Goal: Task Accomplishment & Management: Complete application form

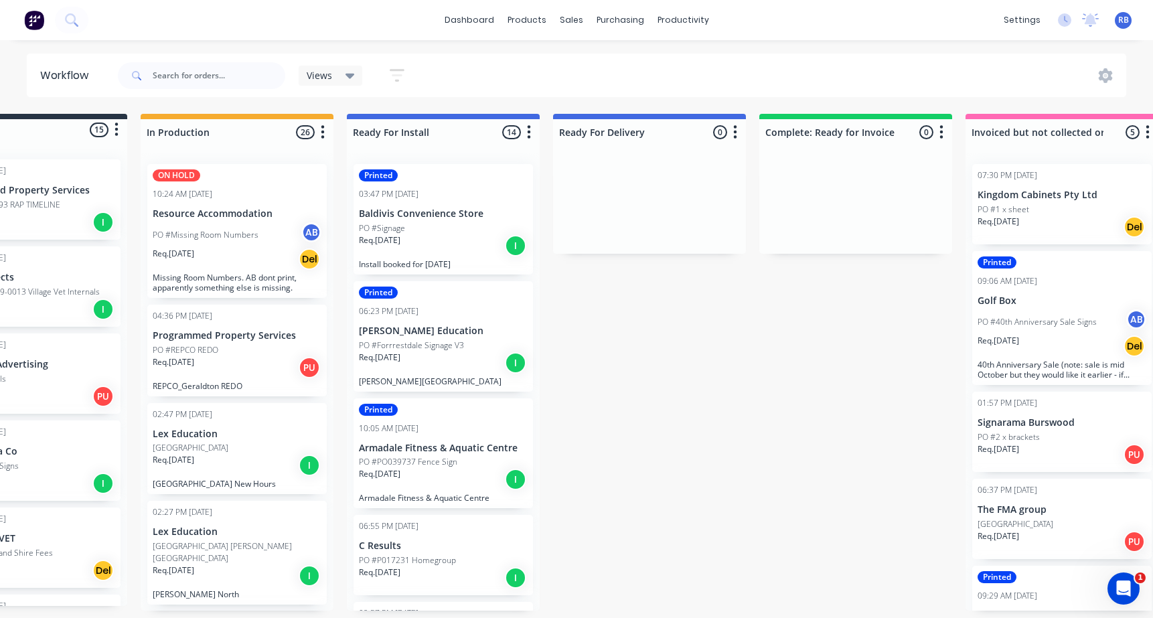
scroll to position [0, 94]
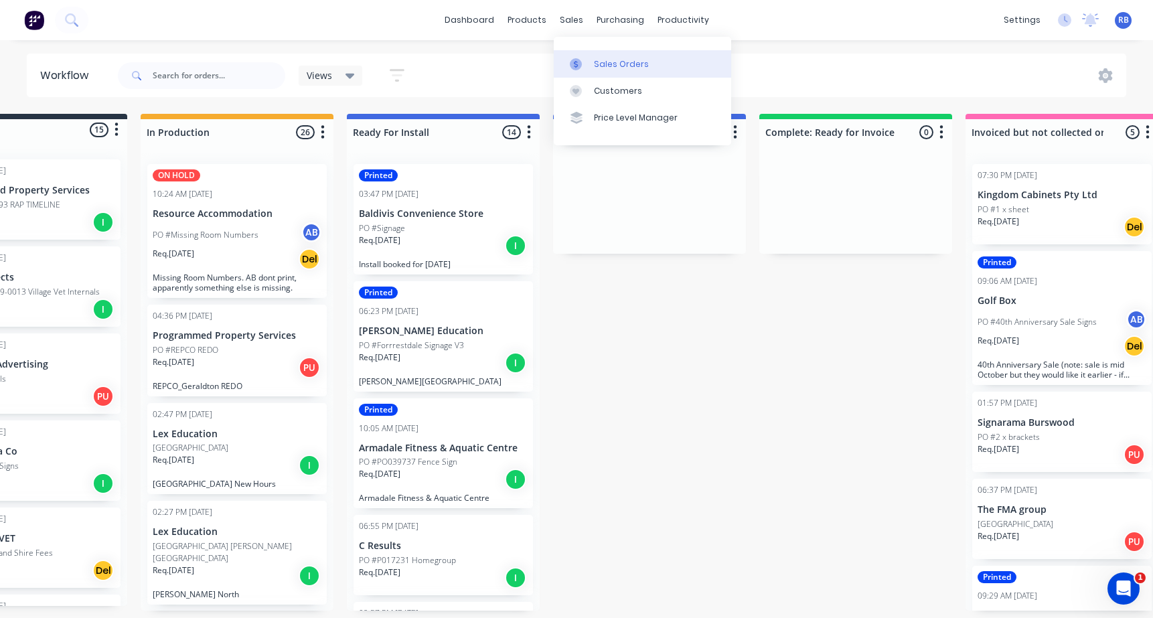
click at [622, 60] on div "Sales Orders" at bounding box center [621, 64] width 55 height 12
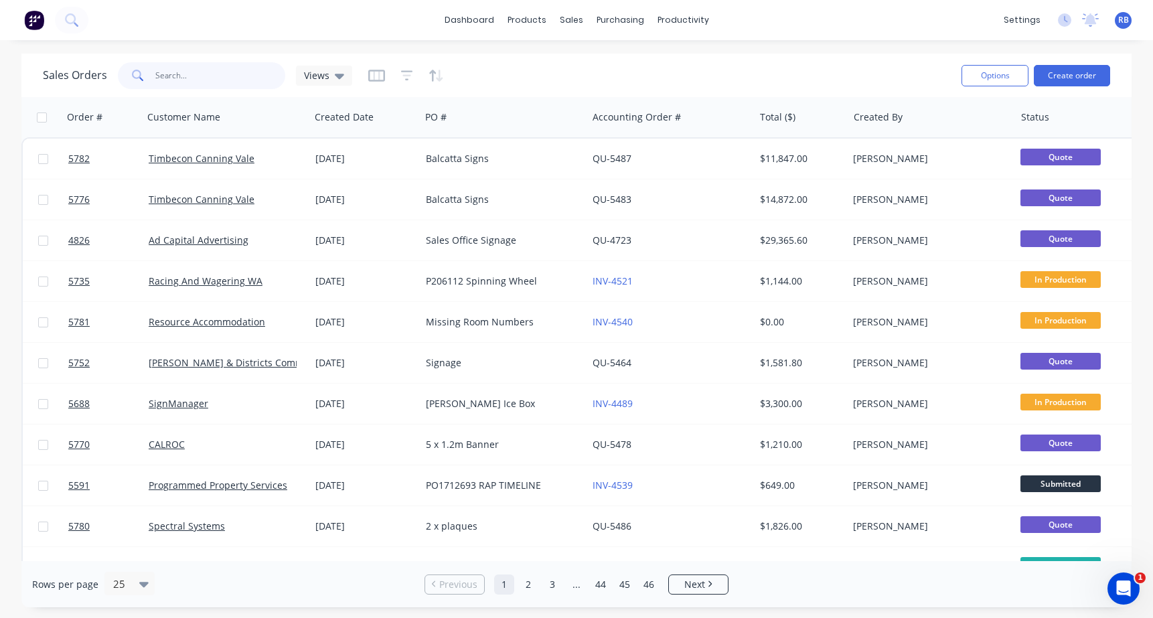
click at [188, 78] on input "text" at bounding box center [220, 75] width 131 height 27
click at [1070, 78] on button "Create order" at bounding box center [1072, 75] width 76 height 21
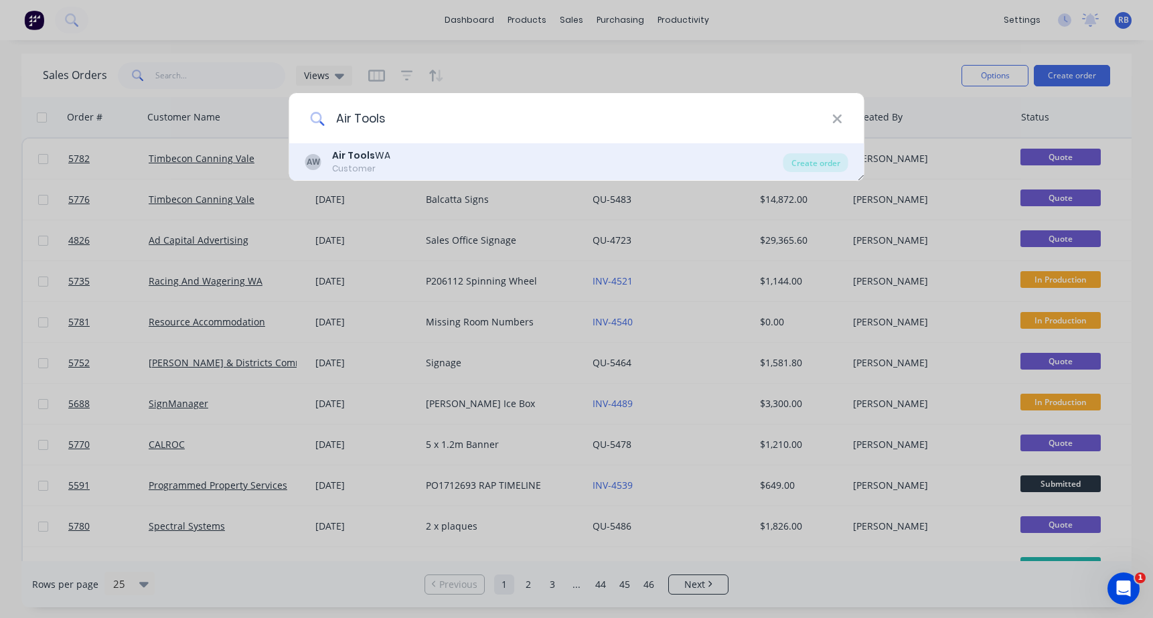
type input "Air Tools"
click at [372, 164] on div "Customer" at bounding box center [361, 169] width 58 height 12
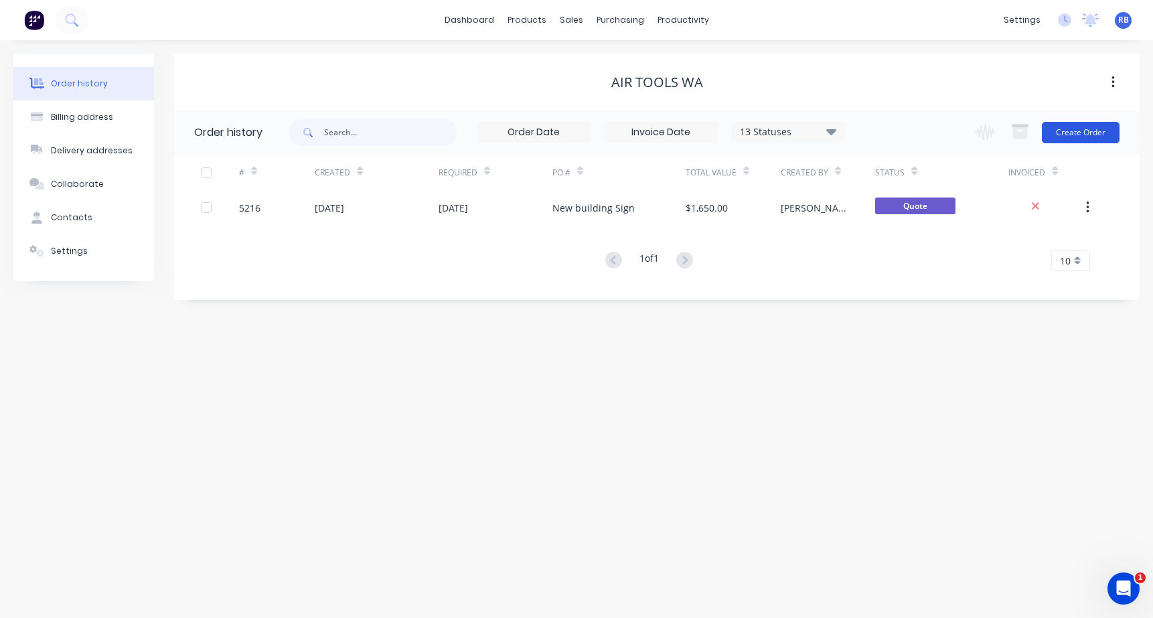
click at [1075, 129] on button "Create Order" at bounding box center [1081, 132] width 78 height 21
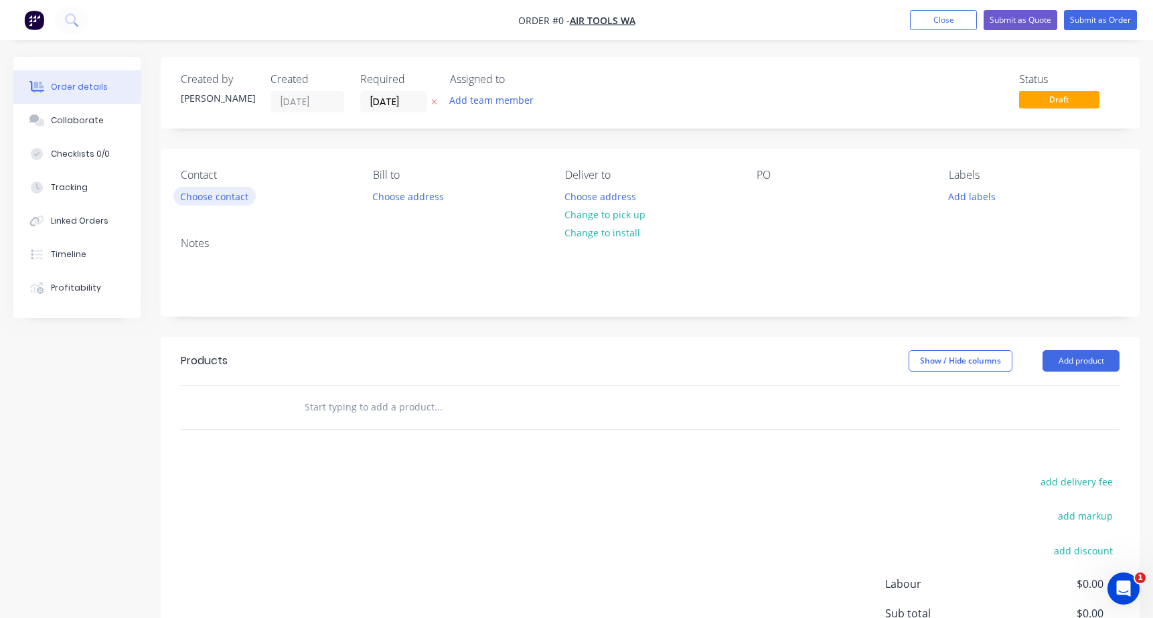
click at [205, 204] on button "Choose contact" at bounding box center [214, 196] width 82 height 18
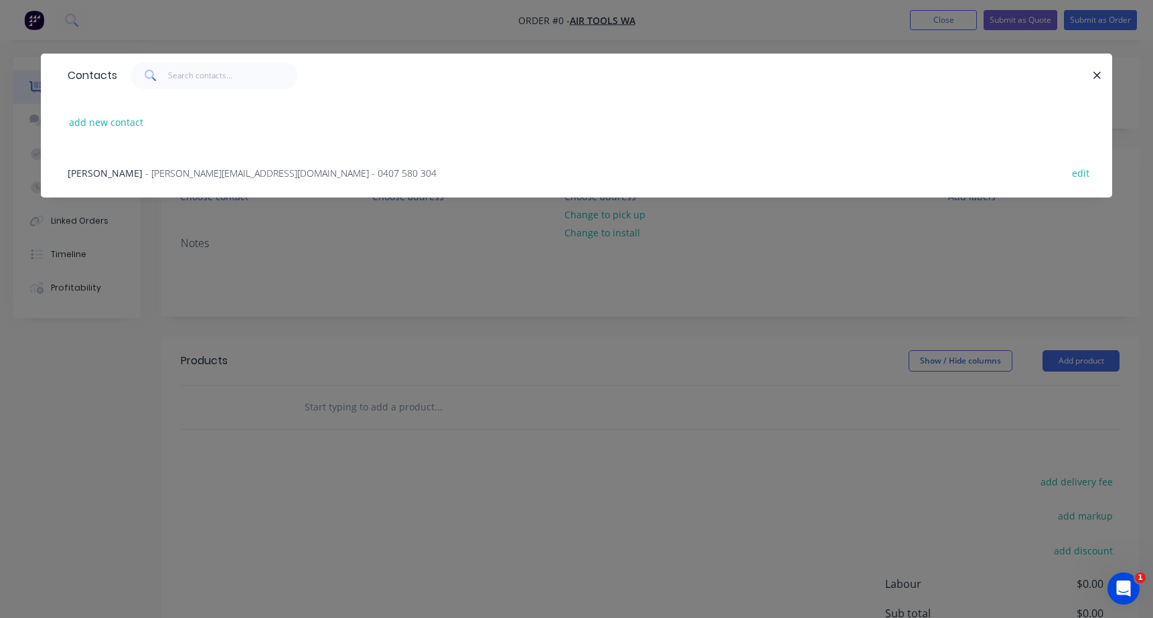
click at [108, 174] on span "[PERSON_NAME]" at bounding box center [105, 173] width 75 height 13
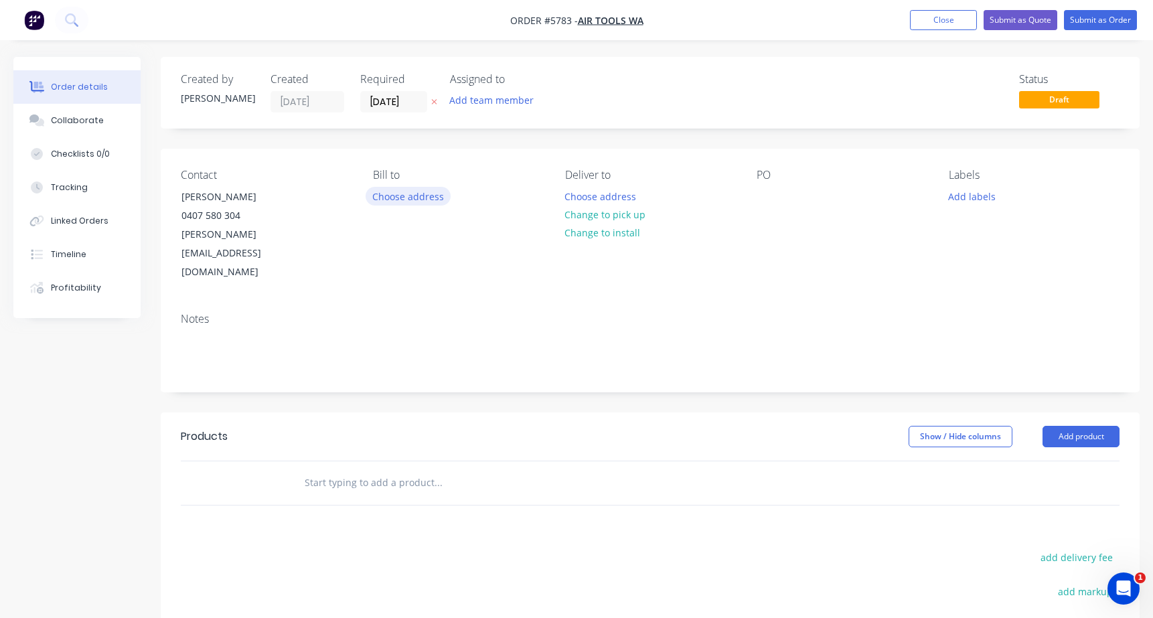
click at [397, 191] on button "Choose address" at bounding box center [409, 196] width 86 height 18
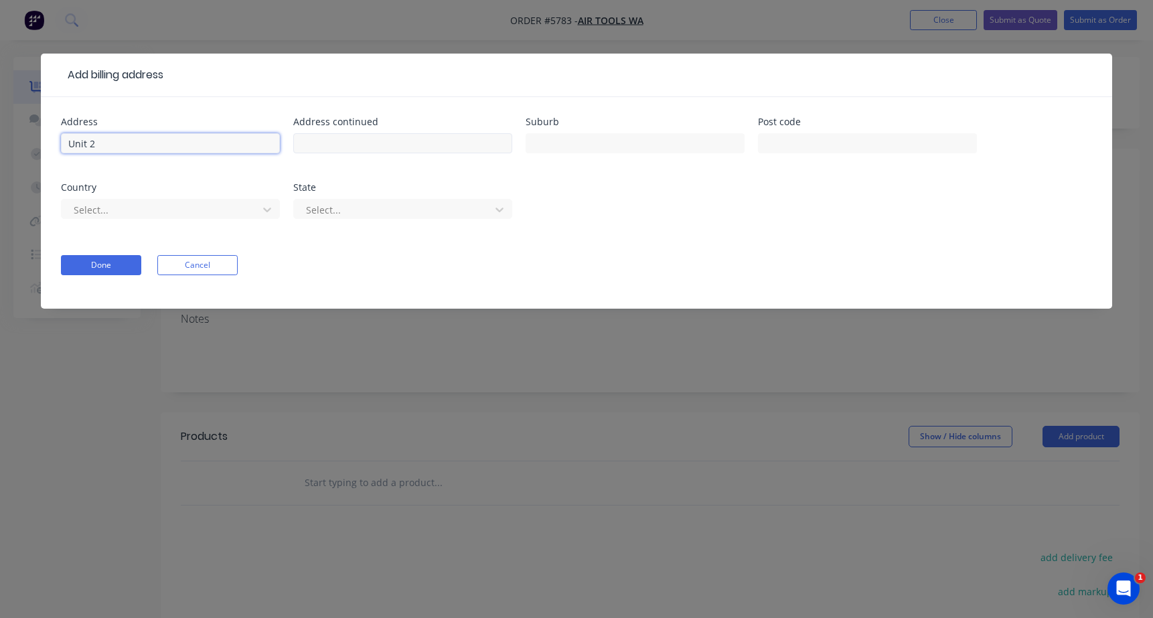
type input "Unit 2"
type input "3 Tacoma Circuit"
click at [543, 145] on input "CAnning Vale" at bounding box center [635, 143] width 219 height 20
type input "Canning Vale"
type input "6155"
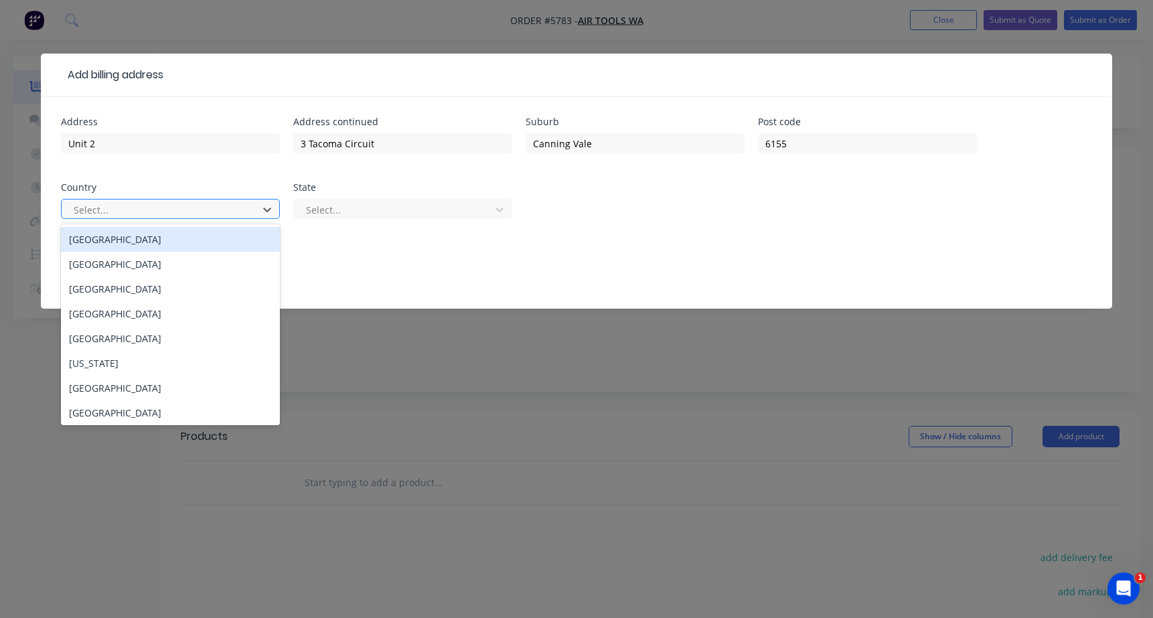
click at [101, 211] on div "Select..." at bounding box center [162, 210] width 176 height 14
type input "aus"
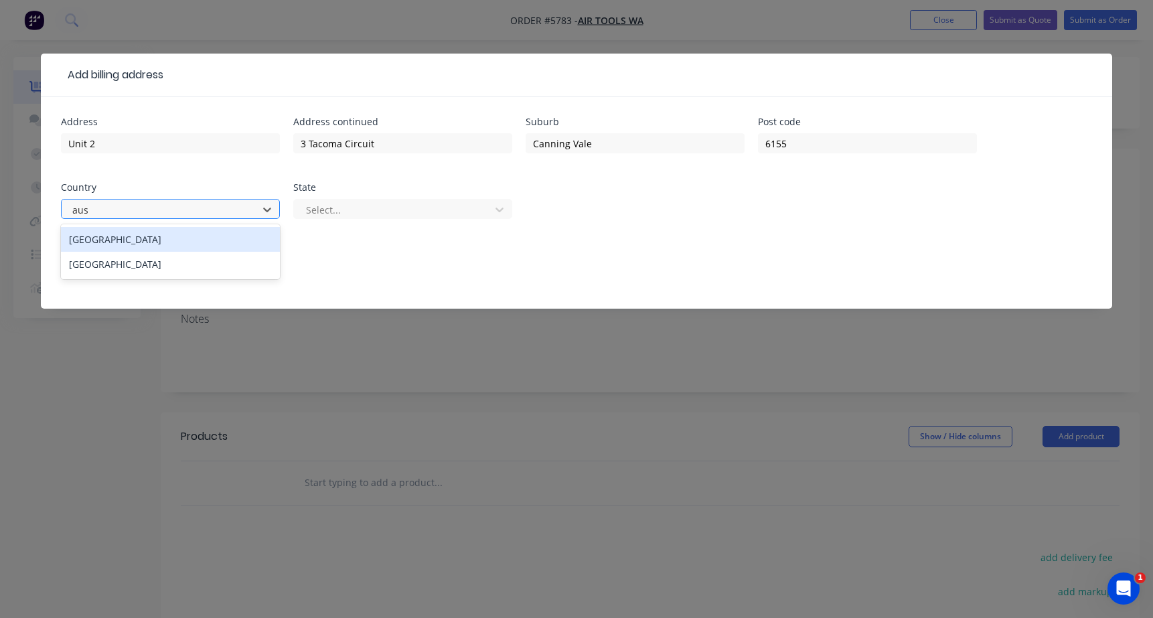
click at [103, 242] on div "[GEOGRAPHIC_DATA]" at bounding box center [170, 239] width 219 height 25
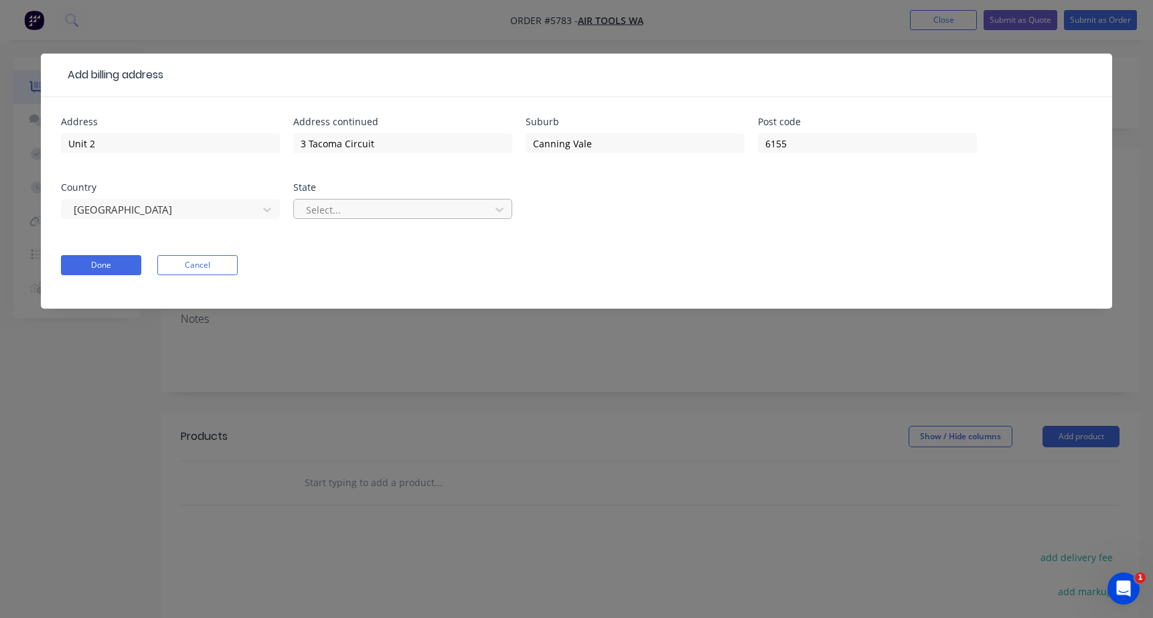
click at [368, 202] on div at bounding box center [394, 210] width 179 height 17
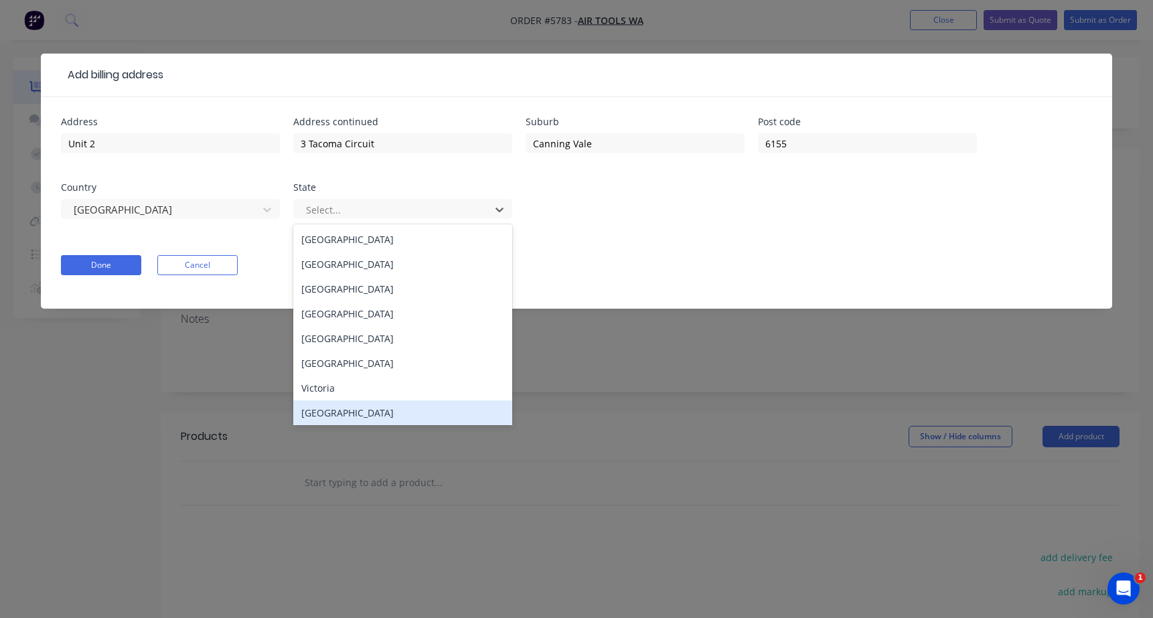
click at [354, 411] on div "[GEOGRAPHIC_DATA]" at bounding box center [402, 412] width 219 height 25
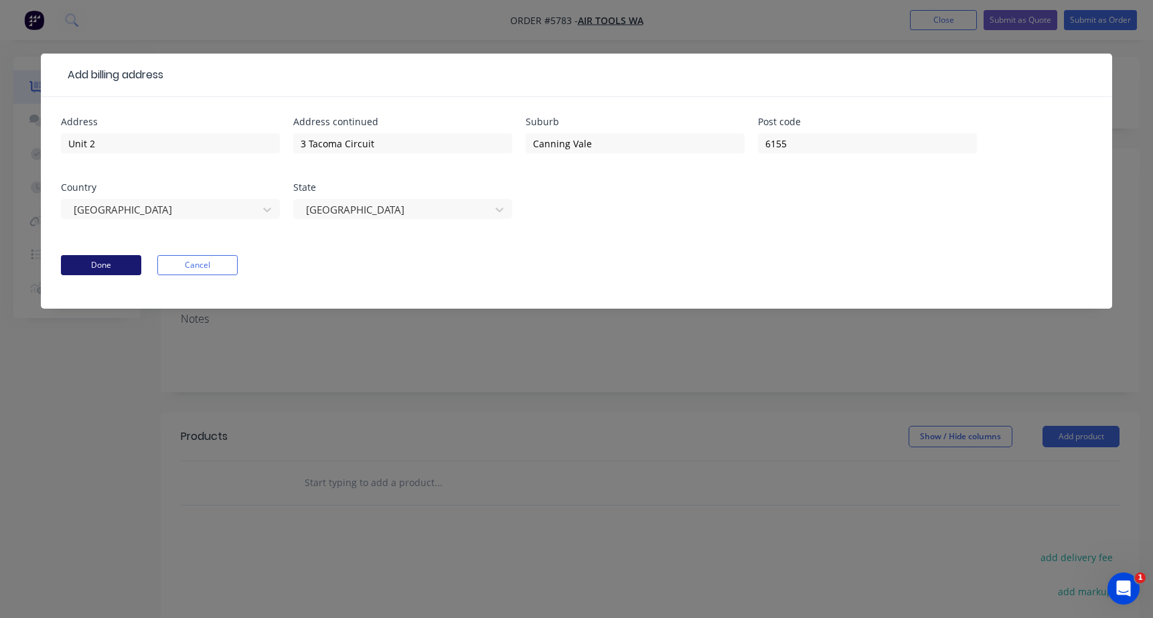
click at [99, 274] on button "Done" at bounding box center [101, 265] width 80 height 20
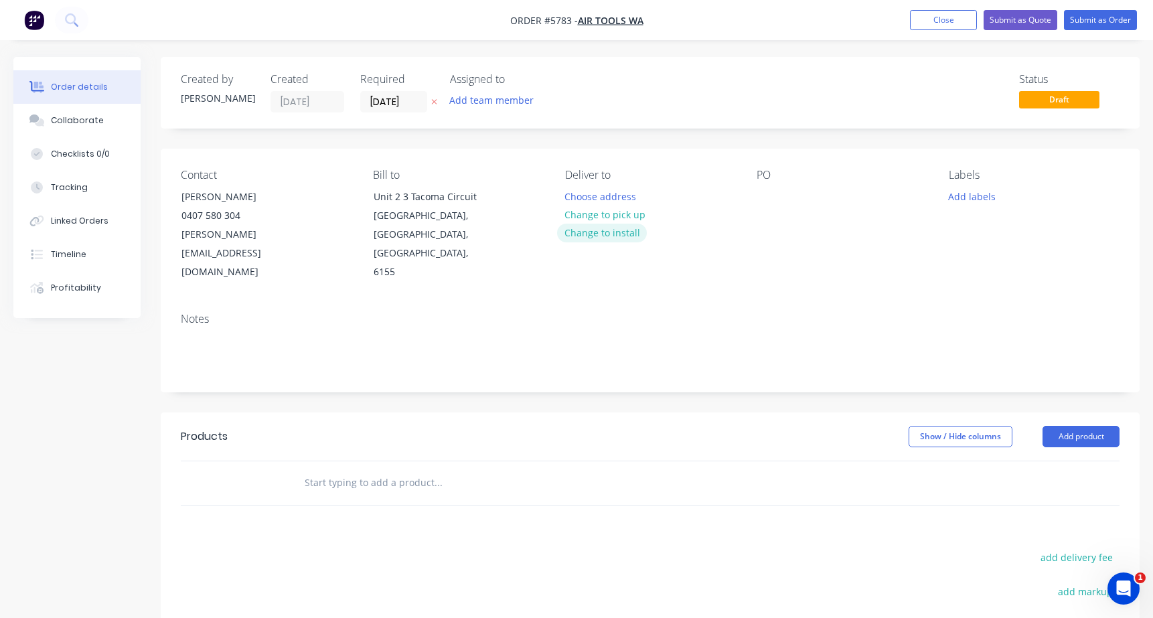
click at [594, 236] on button "Change to install" at bounding box center [602, 233] width 90 height 18
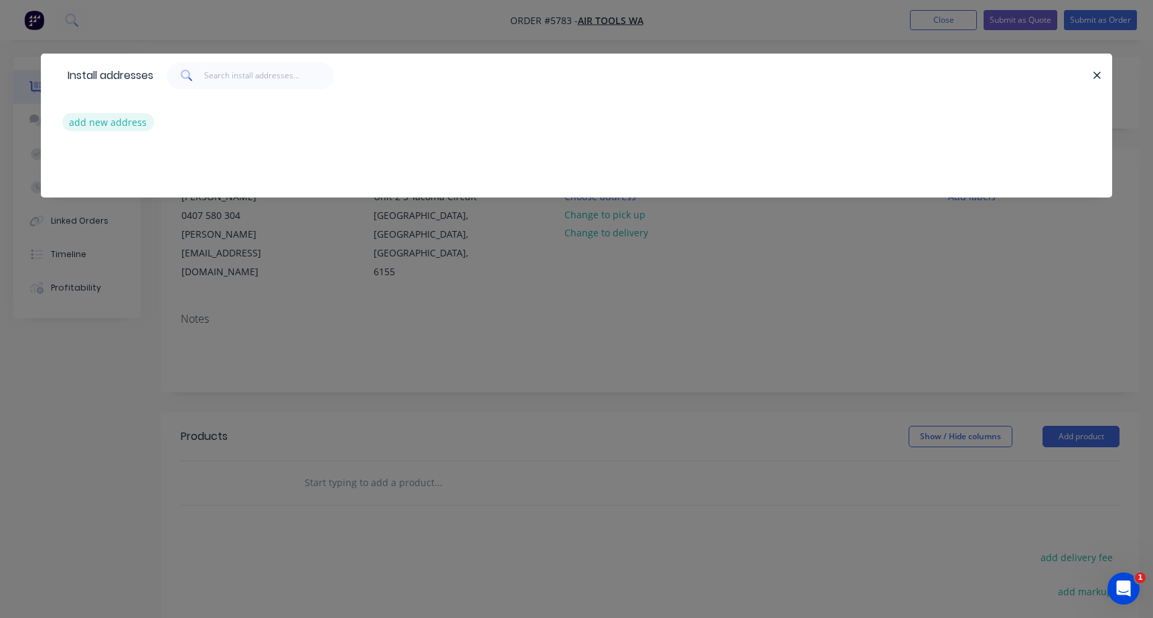
click at [100, 114] on button "add new address" at bounding box center [108, 122] width 92 height 18
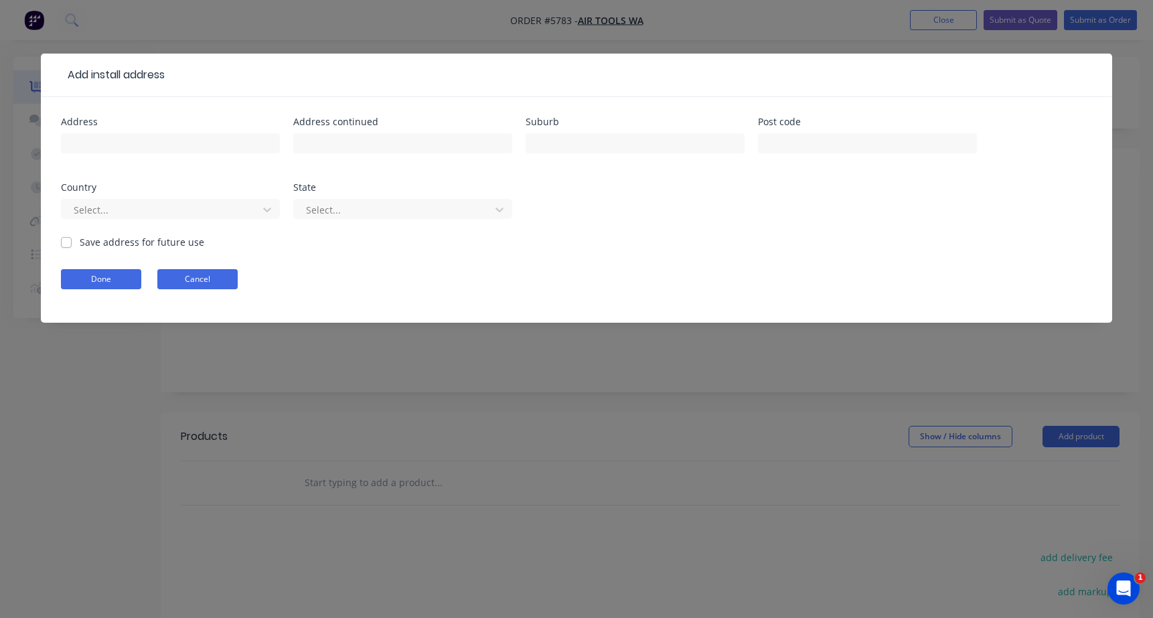
click at [194, 284] on button "Cancel" at bounding box center [197, 279] width 80 height 20
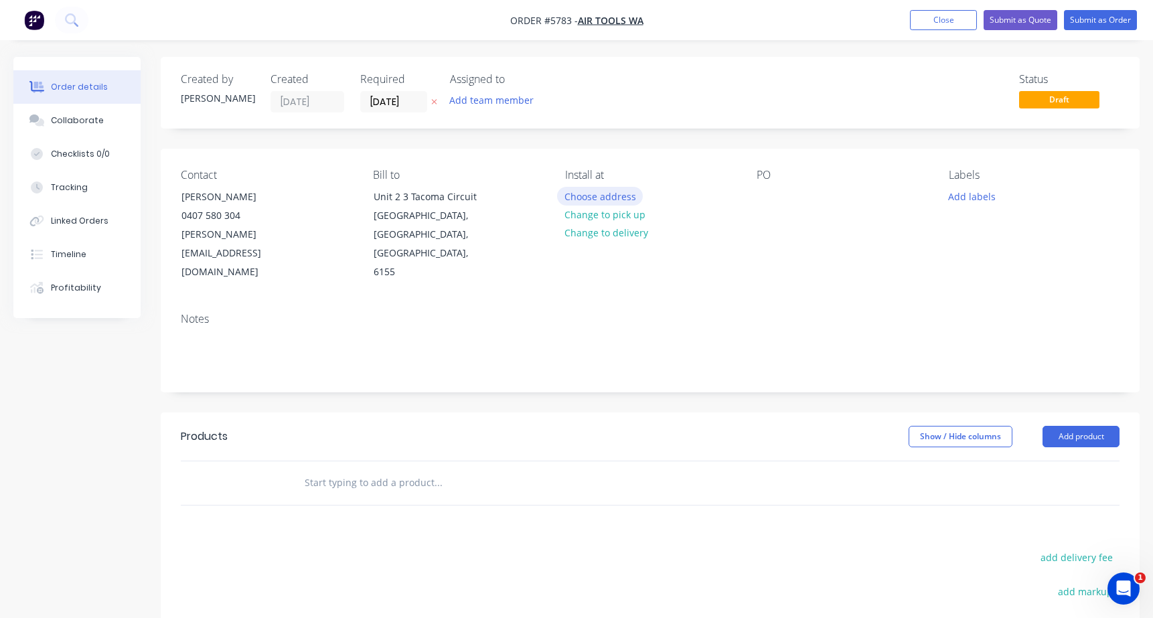
click at [584, 198] on button "Choose address" at bounding box center [600, 196] width 86 height 18
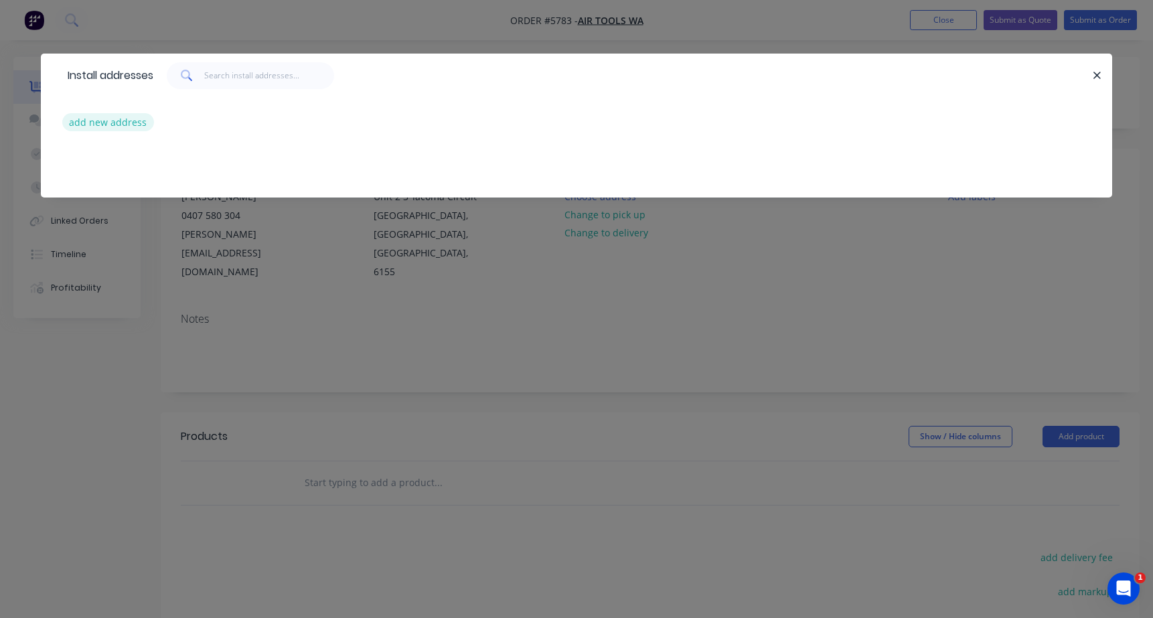
click at [101, 116] on button "add new address" at bounding box center [108, 122] width 92 height 18
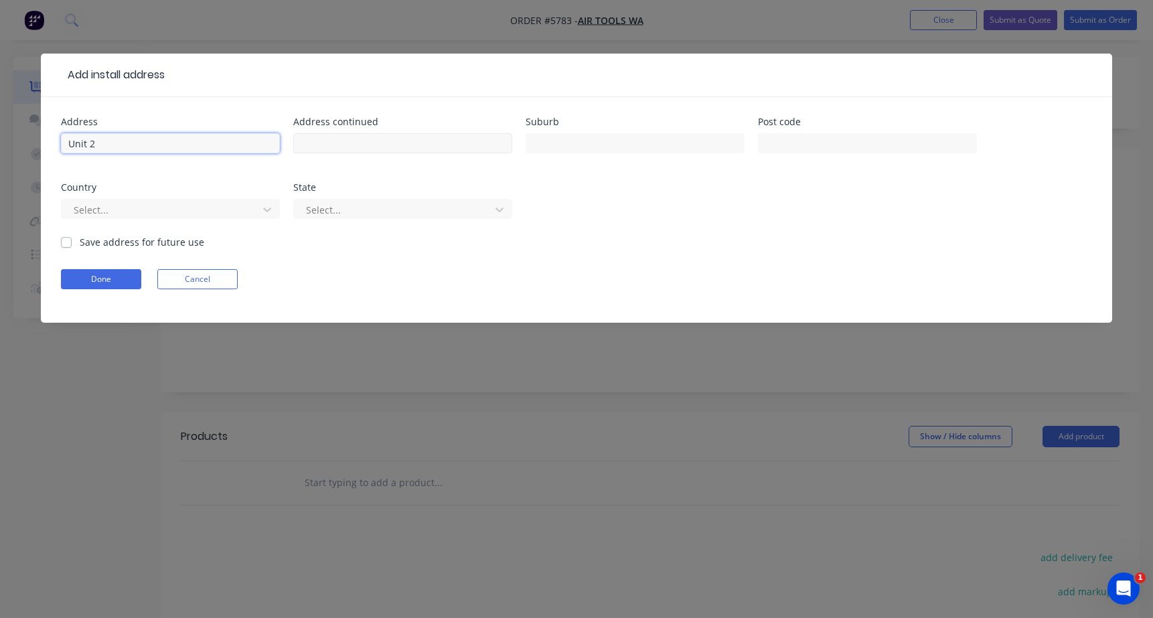
type input "Unit 2"
type input "3 Tacoma Circuit"
type input "Canning Vale"
type input "6155"
click at [155, 210] on div at bounding box center [161, 210] width 179 height 17
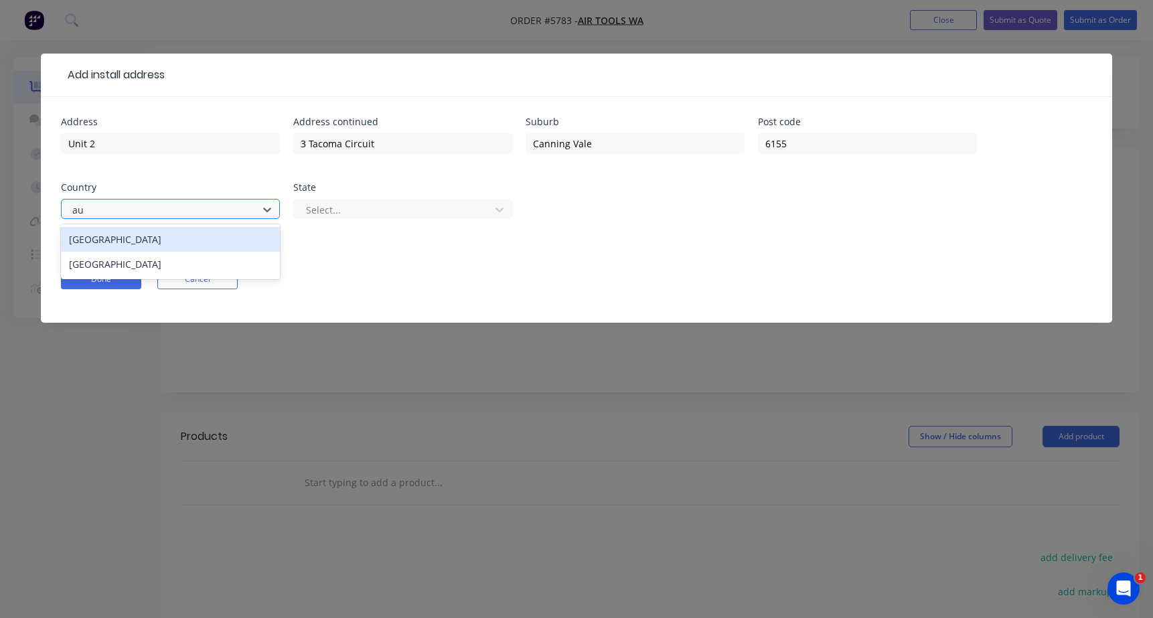
type input "aus"
click at [149, 240] on div "[GEOGRAPHIC_DATA]" at bounding box center [170, 239] width 219 height 25
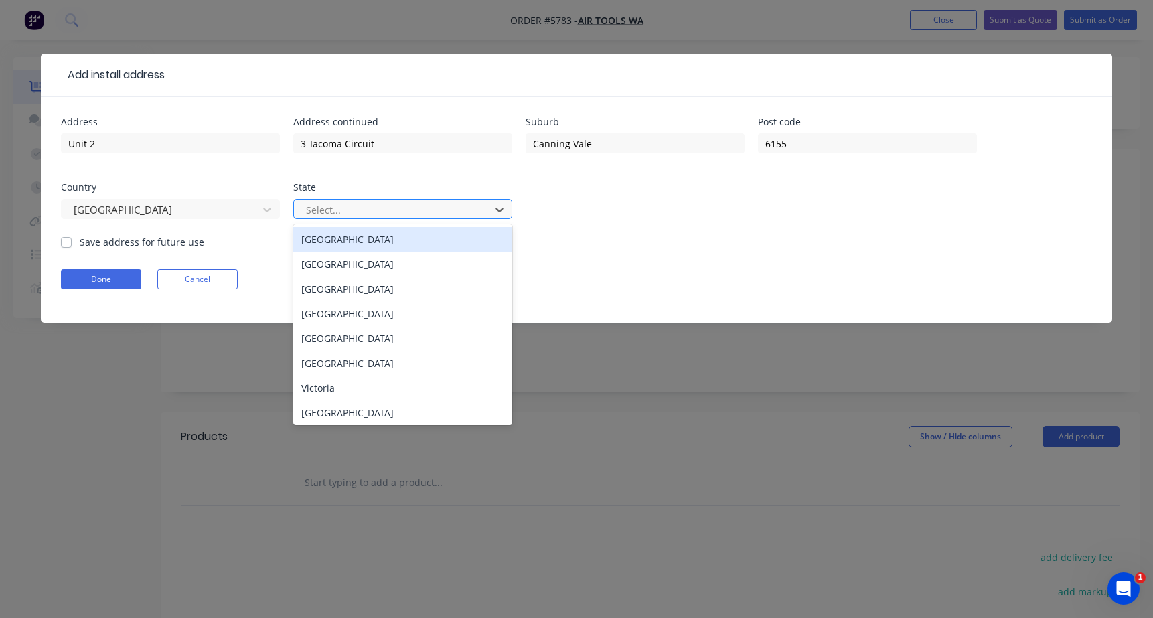
click at [358, 208] on div at bounding box center [394, 210] width 179 height 17
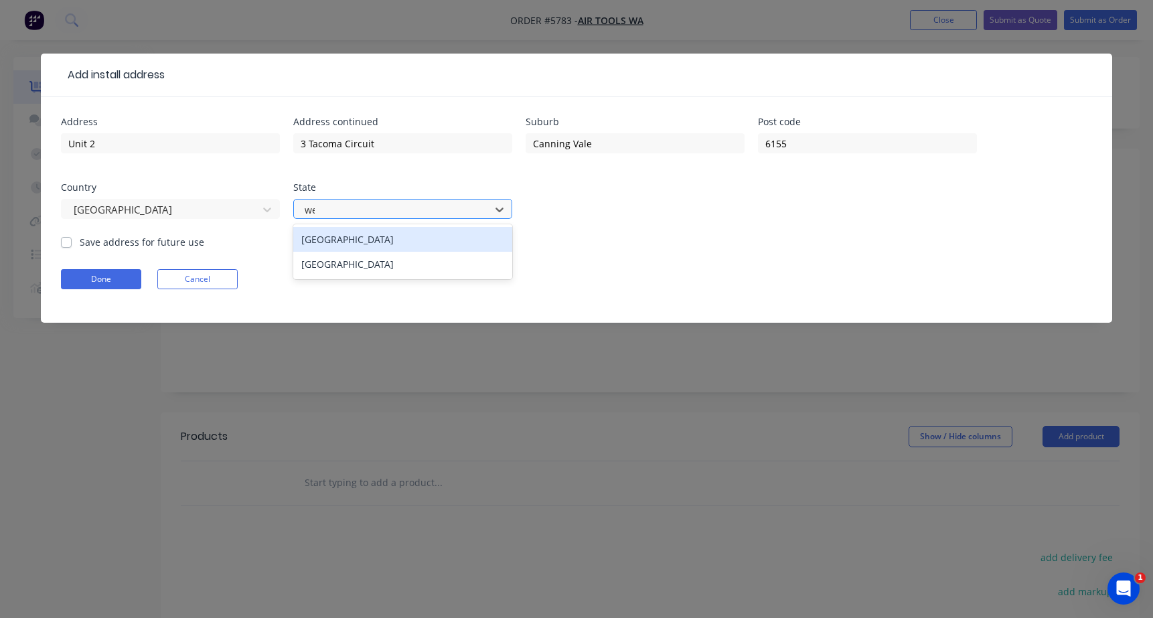
type input "[PERSON_NAME]"
click at [360, 232] on div "[GEOGRAPHIC_DATA]" at bounding box center [402, 239] width 219 height 25
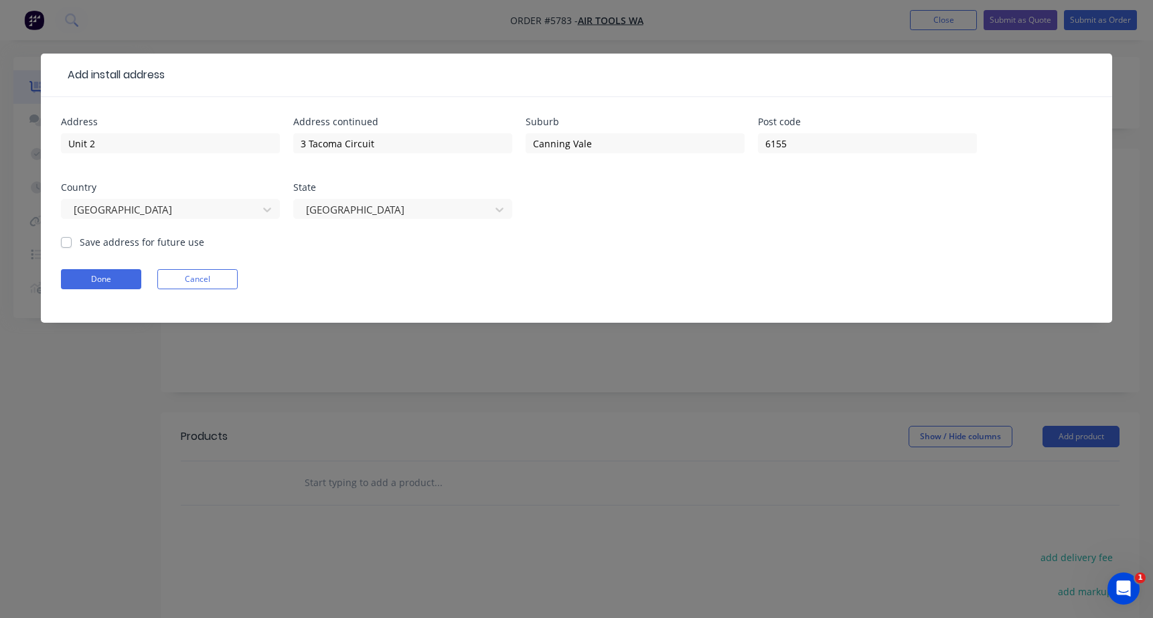
click at [157, 241] on label "Save address for future use" at bounding box center [142, 242] width 125 height 14
click at [72, 241] on input "Save address for future use" at bounding box center [66, 241] width 11 height 13
checkbox input "true"
click at [122, 284] on button "Done" at bounding box center [101, 279] width 80 height 20
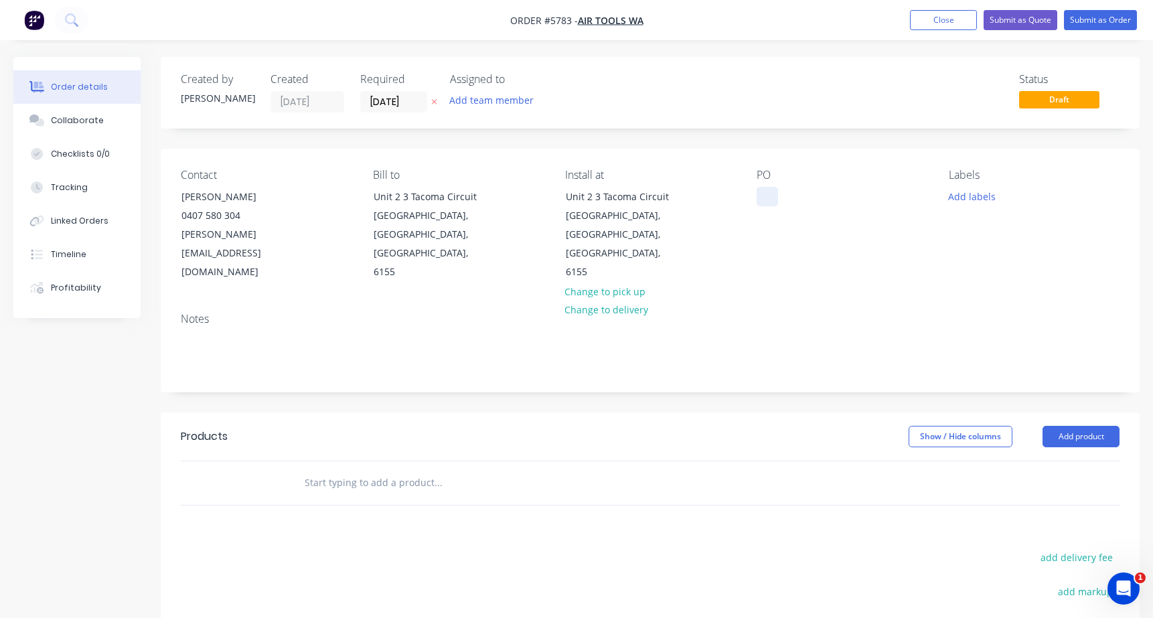
click at [763, 200] on div at bounding box center [767, 196] width 21 height 19
click at [358, 469] on input "text" at bounding box center [438, 482] width 268 height 27
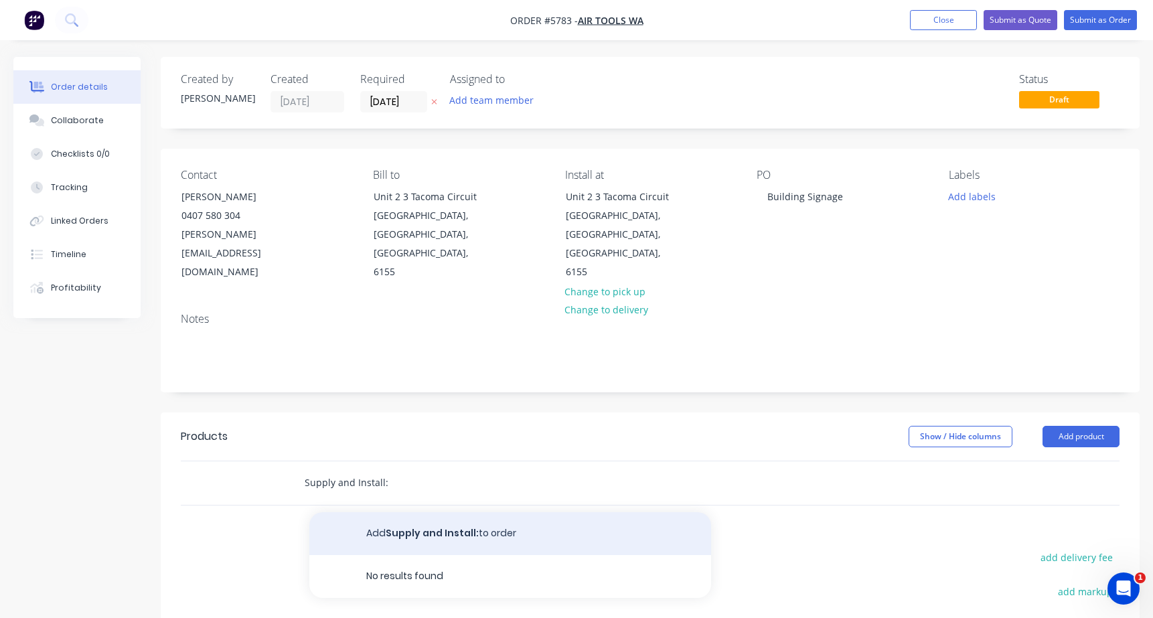
type input "Supply and Install:"
click at [406, 512] on button "Add Supply and Install: to order" at bounding box center [510, 533] width 402 height 43
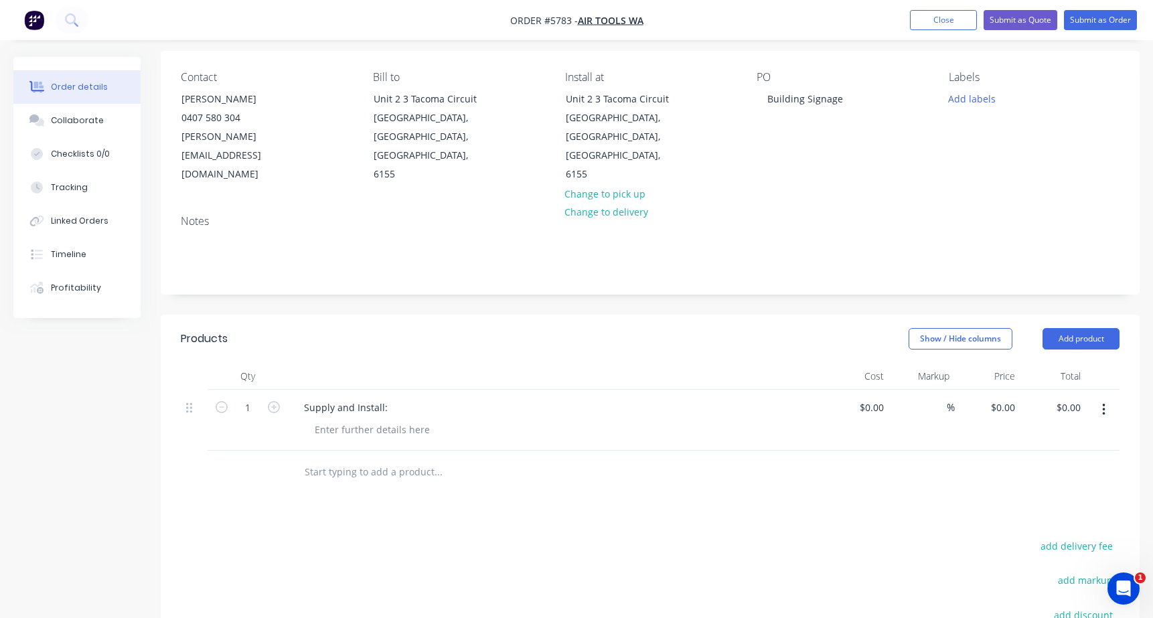
scroll to position [100, 0]
click at [1080, 325] on button "Add product" at bounding box center [1080, 335] width 77 height 21
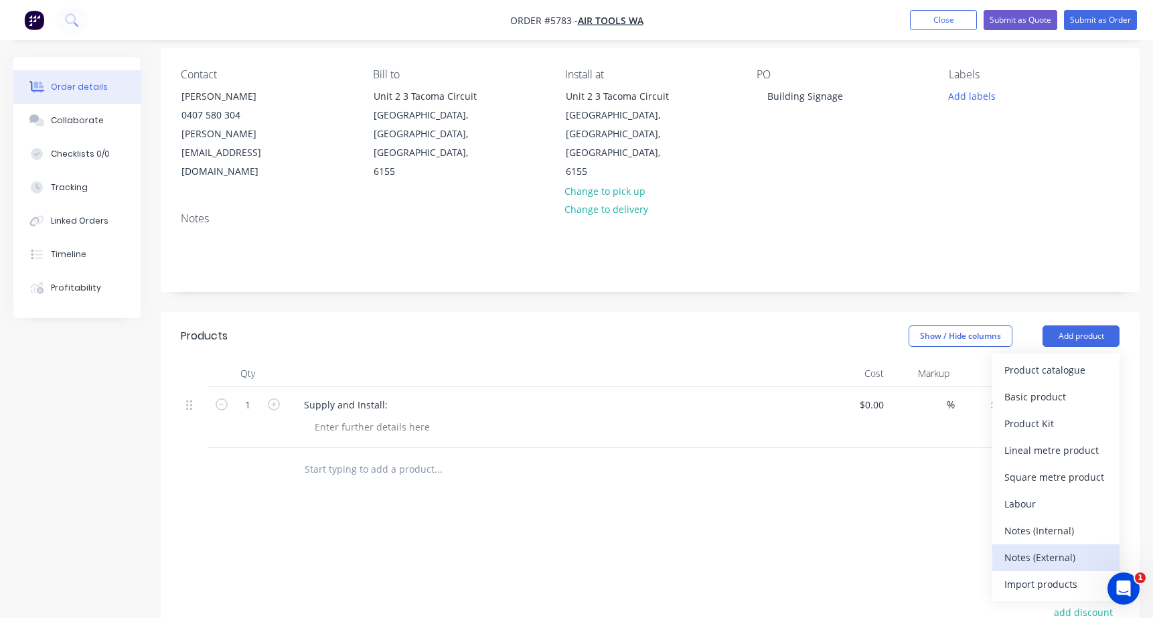
click at [1040, 548] on div "Notes (External)" at bounding box center [1055, 557] width 103 height 19
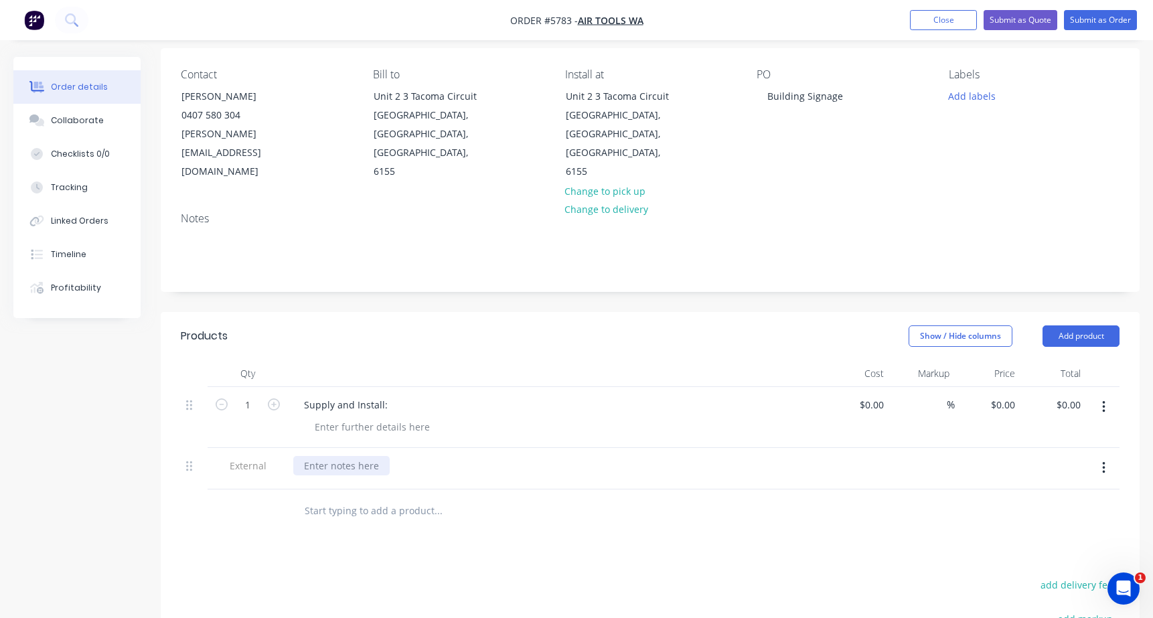
click at [339, 456] on div at bounding box center [341, 465] width 96 height 19
drag, startPoint x: 411, startPoint y: 433, endPoint x: 222, endPoint y: 433, distance: 189.5
click at [222, 448] on div "External Price includes site check" at bounding box center [650, 469] width 939 height 42
click at [369, 417] on div at bounding box center [372, 426] width 137 height 19
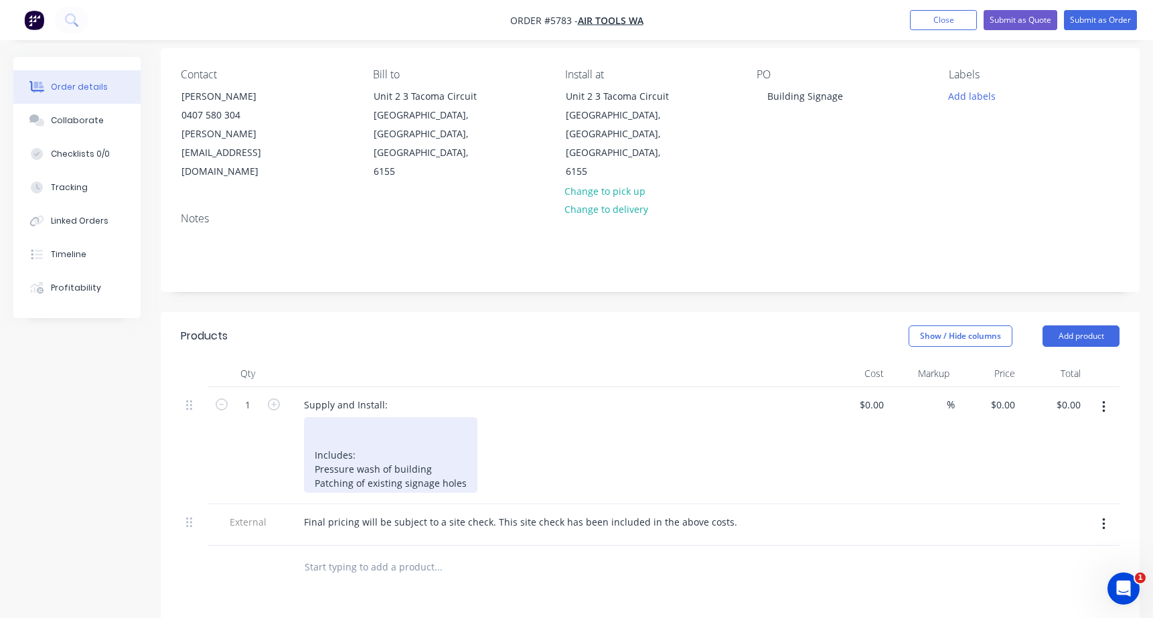
click at [343, 417] on div "Includes: Pressure wash of building Patching of existing signage holes" at bounding box center [390, 455] width 173 height 76
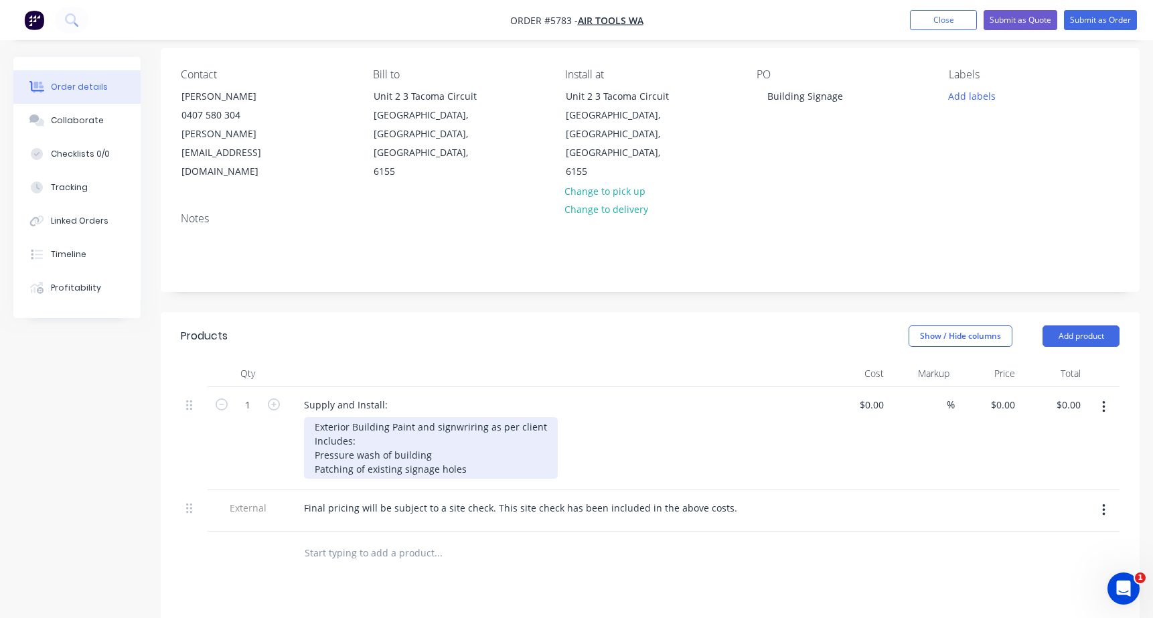
click at [479, 417] on div "Exterior Building Paint and signwriring as per client Includes: Pressure wash o…" at bounding box center [431, 448] width 254 height 62
click at [536, 417] on div "Exterior Building Paint and signwriting as per client Includes: Pressure wash o…" at bounding box center [430, 448] width 253 height 62
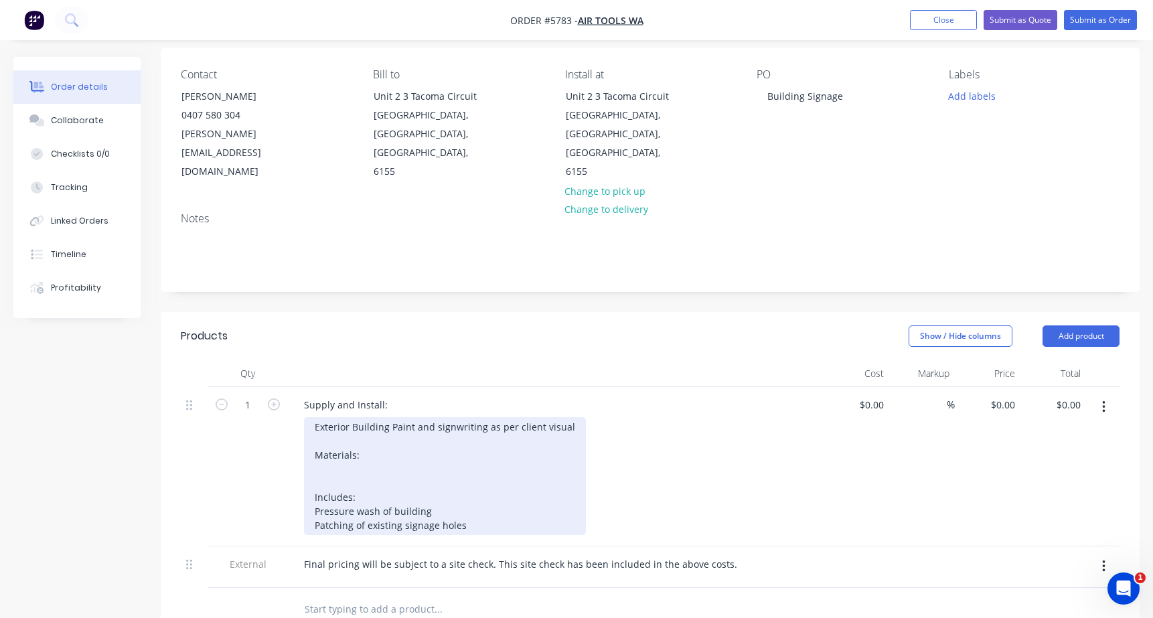
click at [406, 417] on div "Exterior Building Paint and signwriting as per client visual Materials: Include…" at bounding box center [445, 476] width 282 height 118
click at [326, 445] on div "Exterior Building Paint and signwriting as per client visual *Note, assuming bu…" at bounding box center [445, 476] width 282 height 118
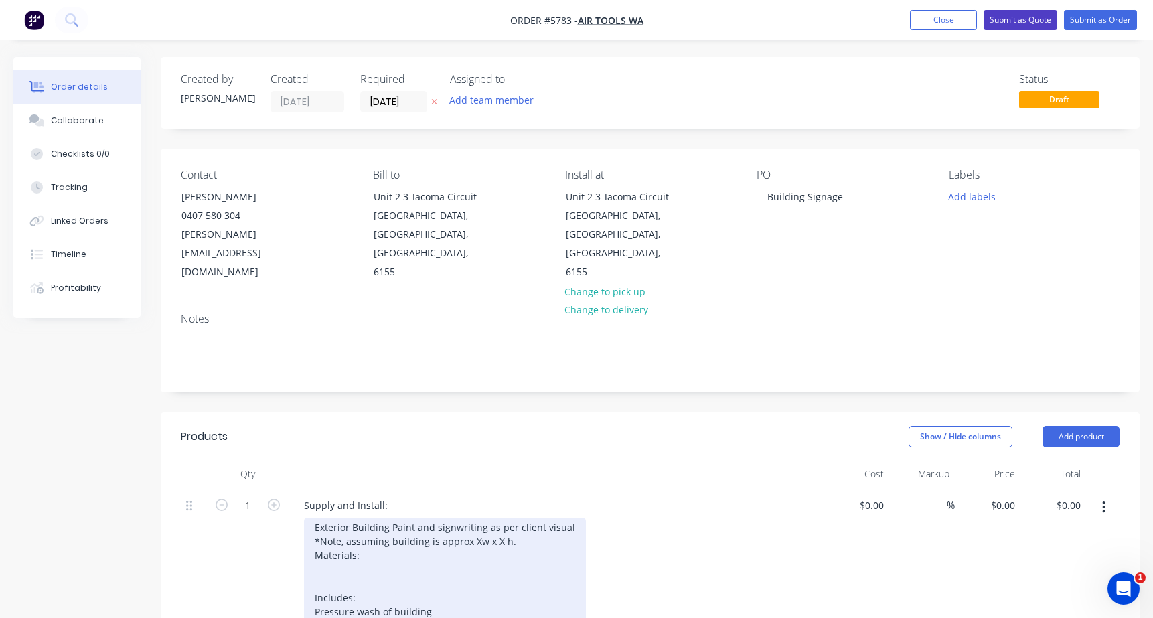
scroll to position [0, 0]
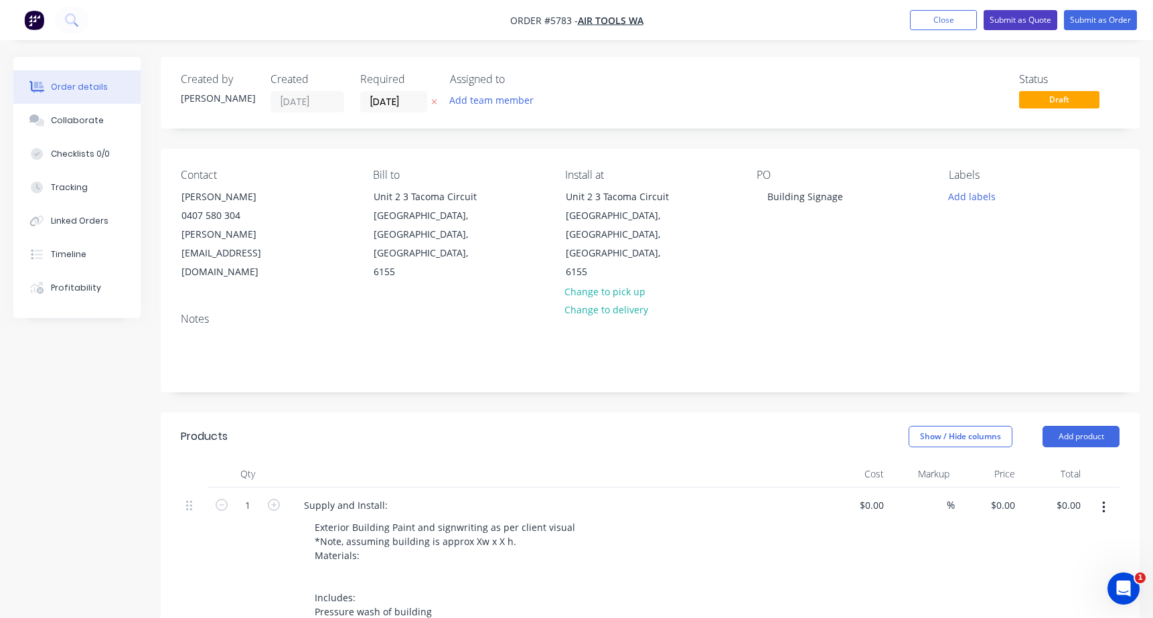
click at [1011, 20] on button "Submit as Quote" at bounding box center [1021, 20] width 74 height 20
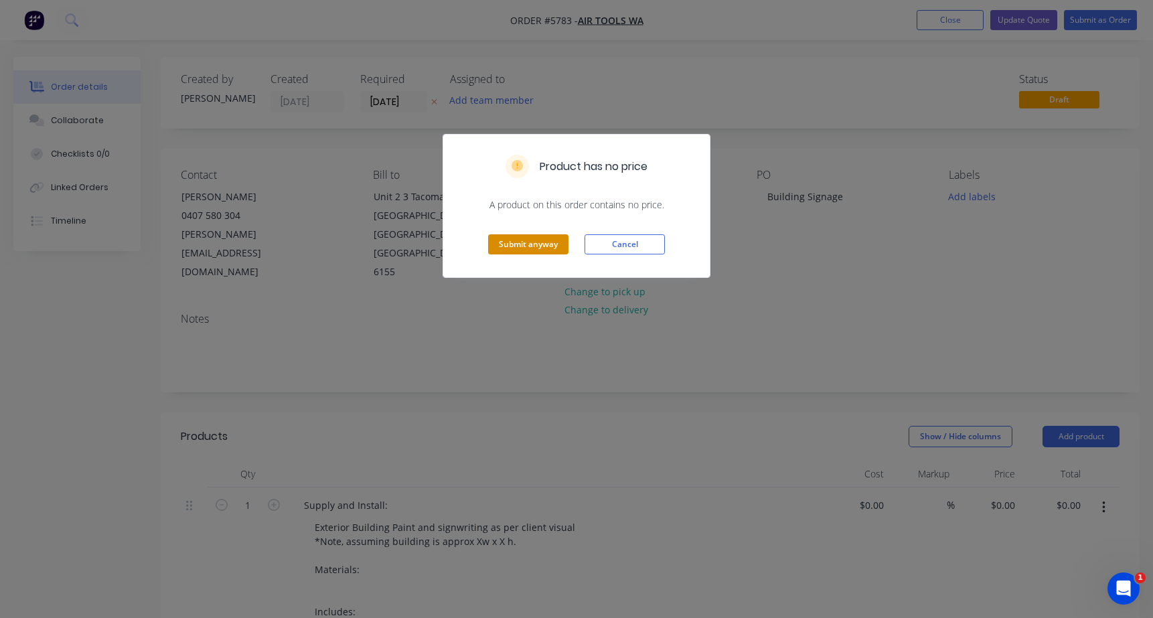
click at [529, 239] on button "Submit anyway" at bounding box center [528, 244] width 80 height 20
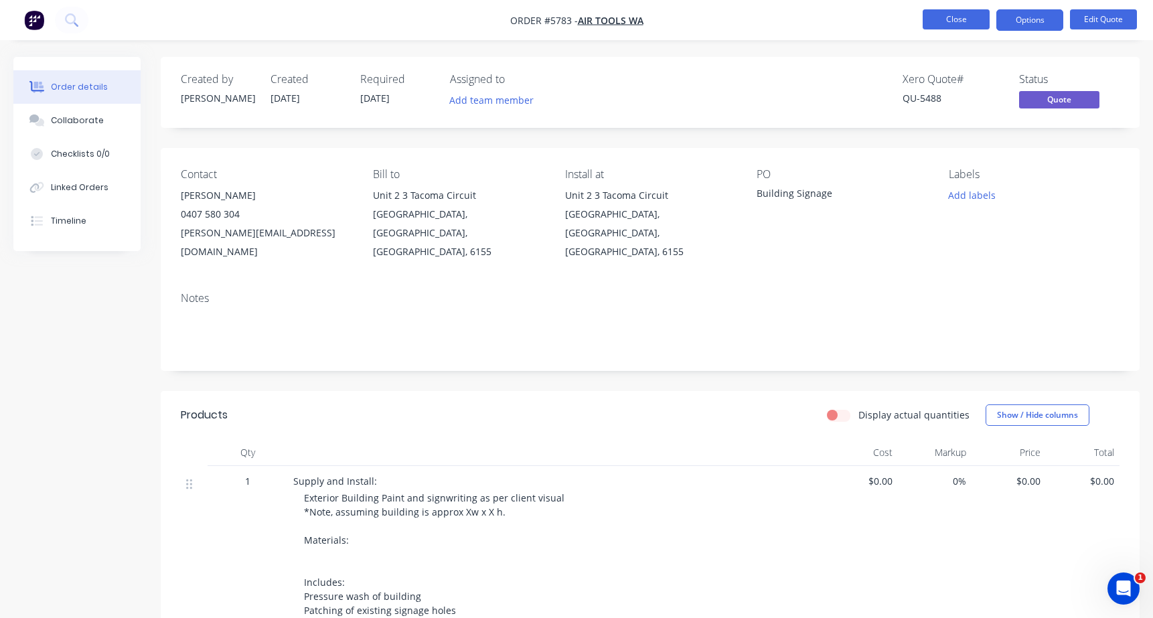
click at [960, 16] on button "Close" at bounding box center [956, 19] width 67 height 20
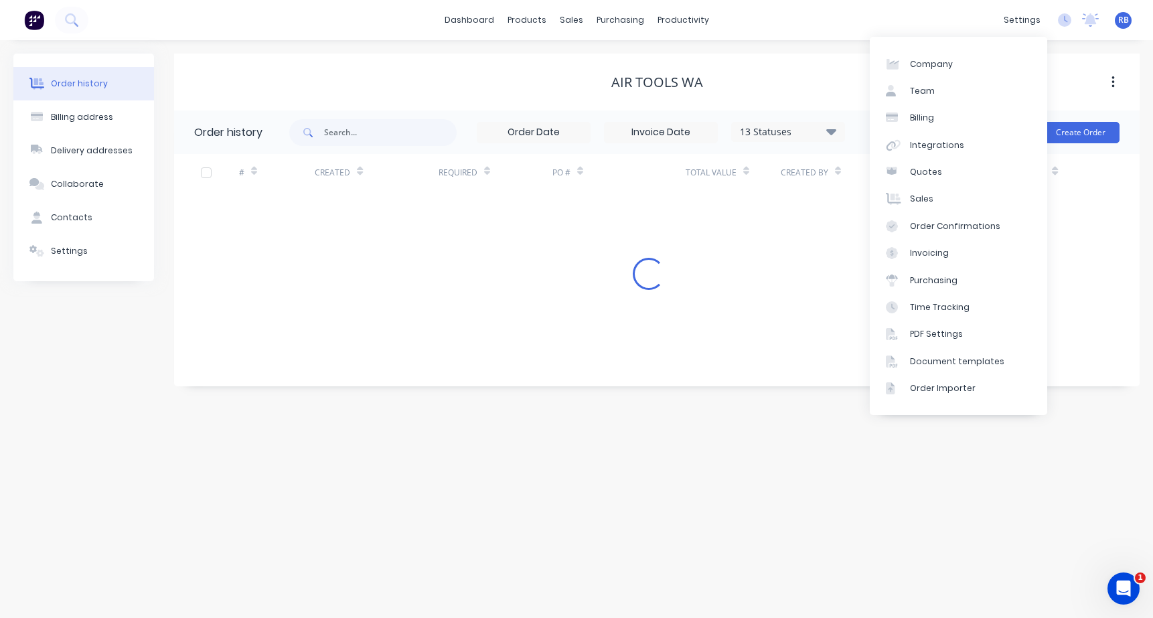
click at [1119, 23] on span "RB" at bounding box center [1123, 20] width 11 height 12
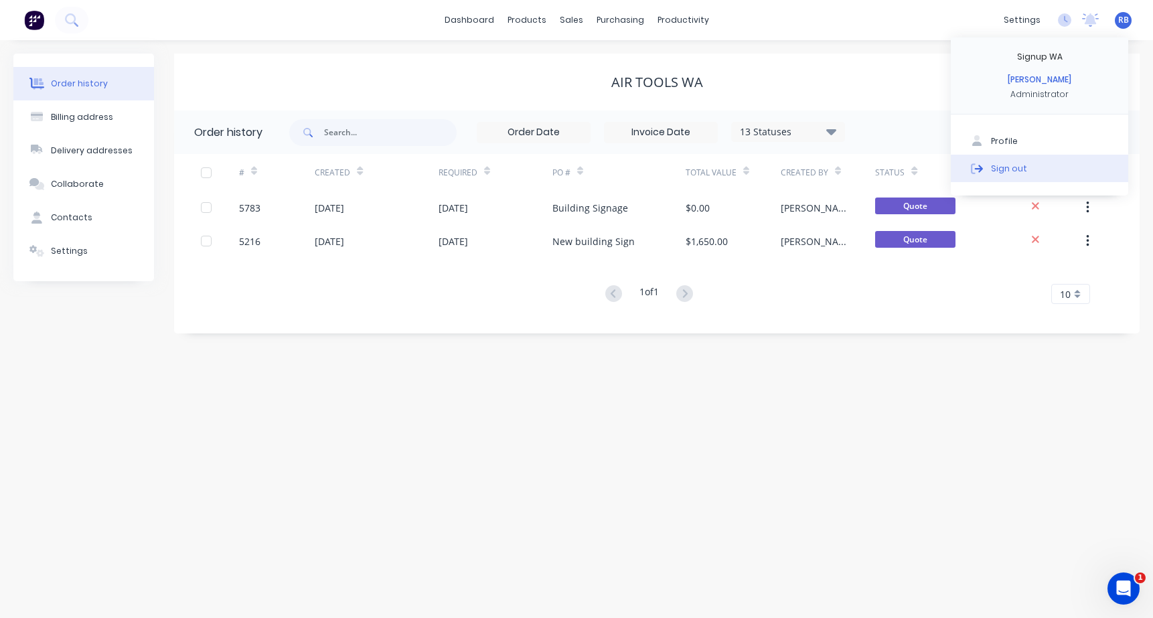
click at [1015, 163] on div "Sign out" at bounding box center [1009, 168] width 36 height 12
